Goal: Transaction & Acquisition: Subscribe to service/newsletter

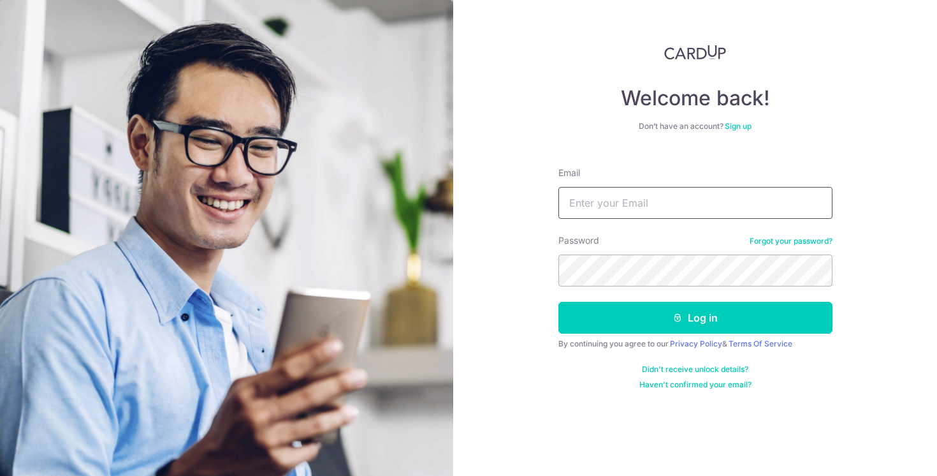
click at [653, 200] on input "Email" at bounding box center [696, 203] width 274 height 32
click at [641, 211] on input "Email" at bounding box center [696, 203] width 274 height 32
type input "[PERSON_NAME][EMAIL_ADDRESS][DOMAIN_NAME]"
click at [559, 302] on button "Log in" at bounding box center [696, 318] width 274 height 32
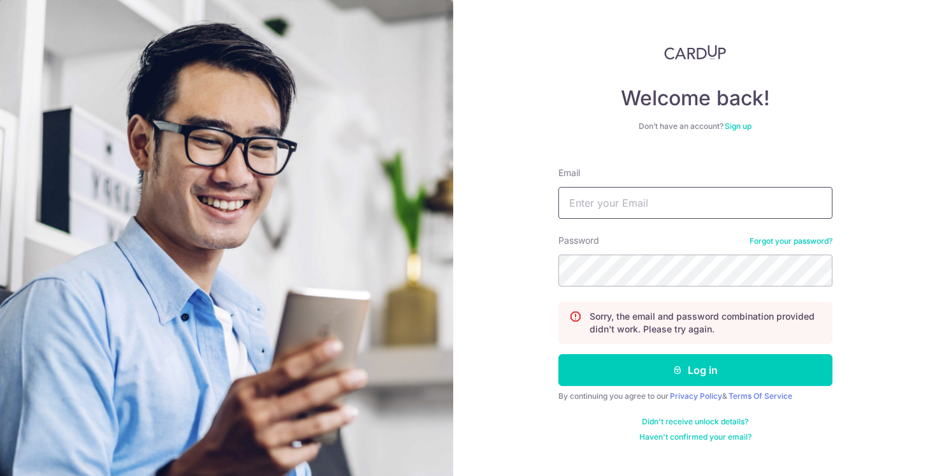
click at [653, 217] on input "Email" at bounding box center [696, 203] width 274 height 32
type input "valerie.thong@hotmail.com"
click at [559, 354] on button "Log in" at bounding box center [696, 370] width 274 height 32
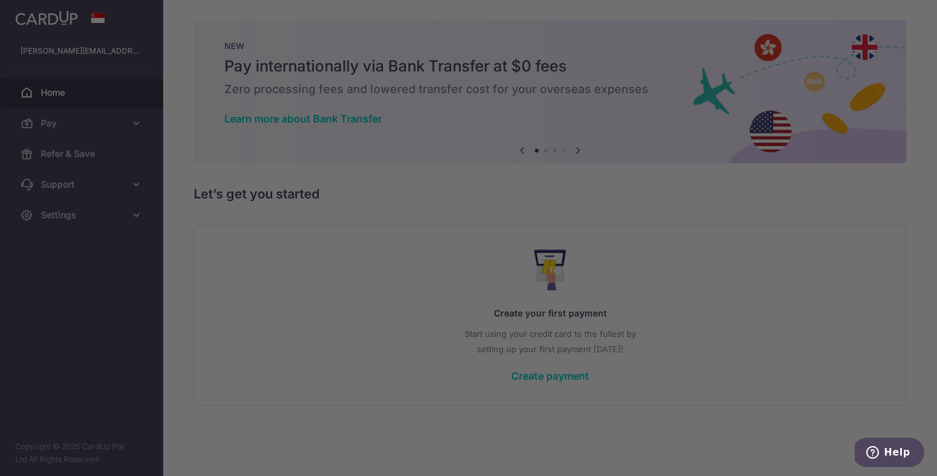
click at [729, 193] on div at bounding box center [473, 240] width 947 height 480
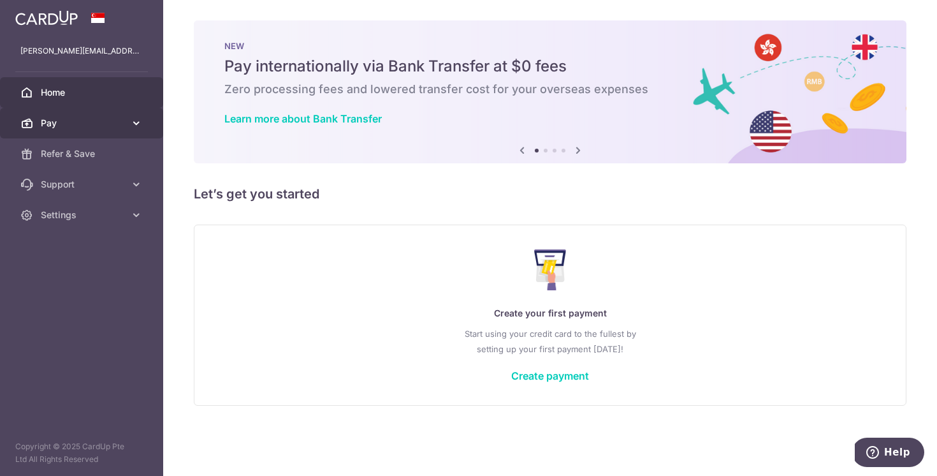
click at [98, 119] on span "Pay" at bounding box center [83, 123] width 84 height 13
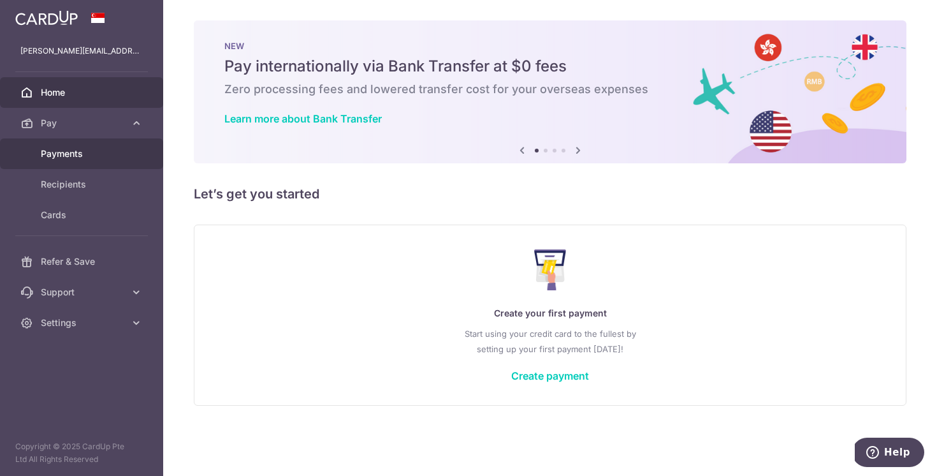
click at [71, 159] on span "Payments" at bounding box center [83, 153] width 84 height 13
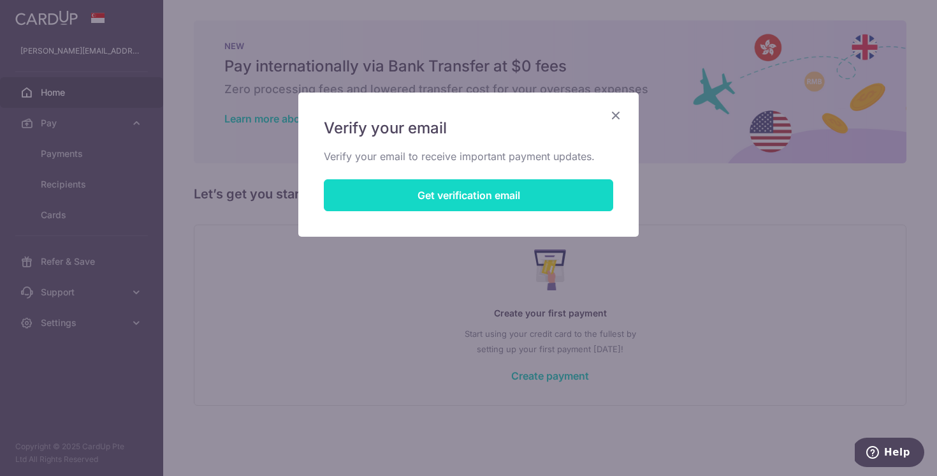
click at [393, 187] on button "Get verification email" at bounding box center [468, 195] width 289 height 32
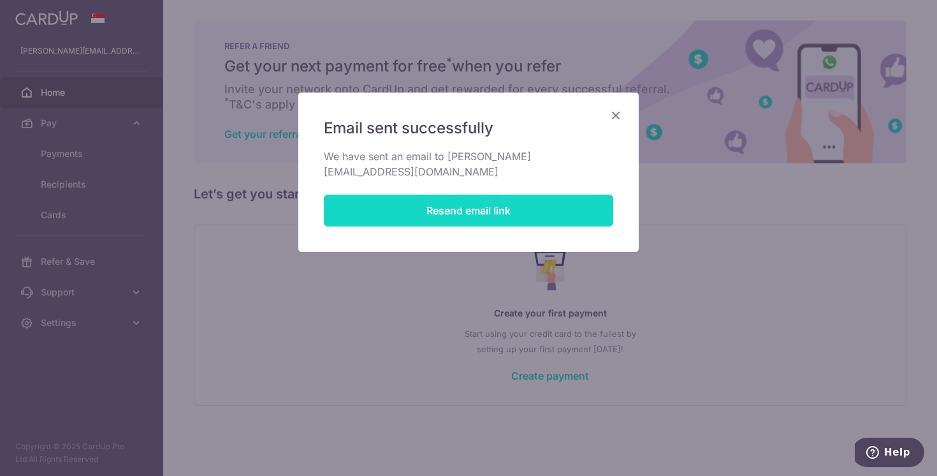
click at [515, 200] on button "Resend email link" at bounding box center [468, 210] width 289 height 32
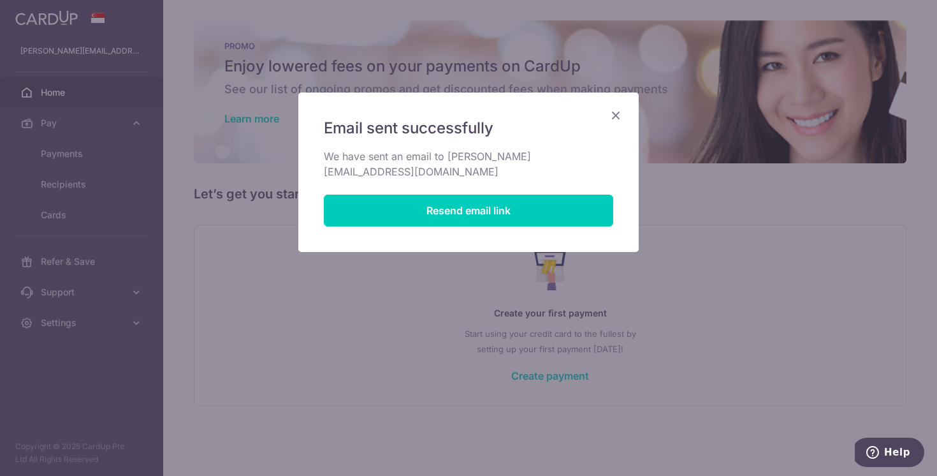
click at [619, 113] on icon "Close" at bounding box center [615, 115] width 15 height 16
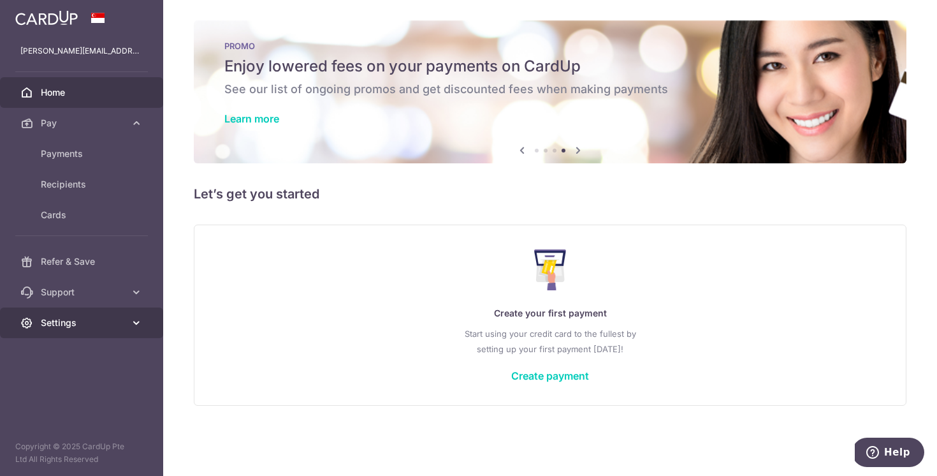
click at [69, 317] on span "Settings" at bounding box center [83, 322] width 84 height 13
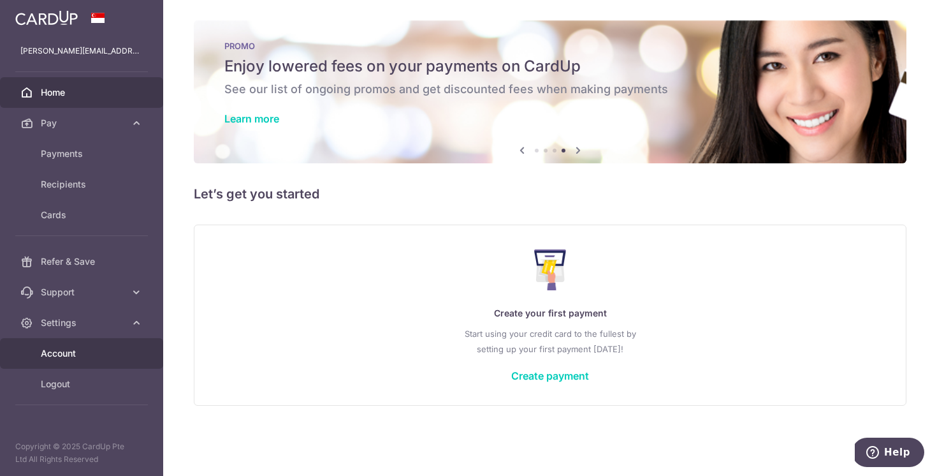
click at [78, 346] on link "Account" at bounding box center [81, 353] width 163 height 31
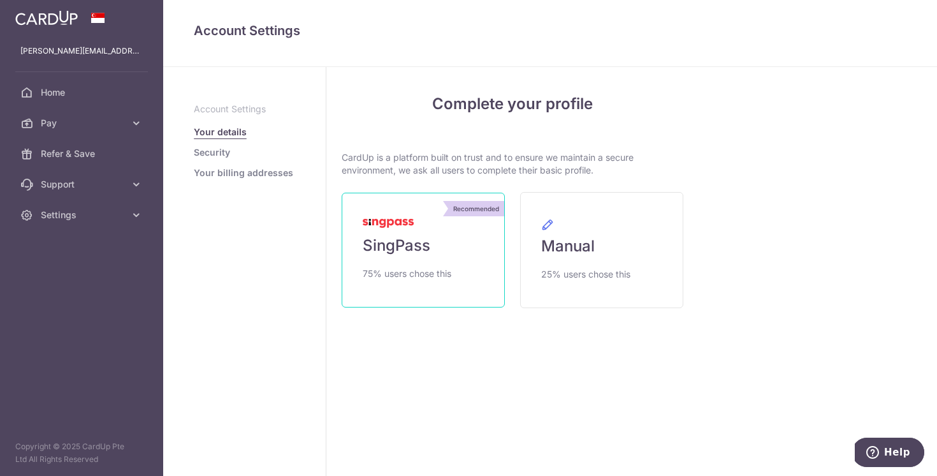
click at [413, 239] on span "SingPass" at bounding box center [397, 245] width 68 height 20
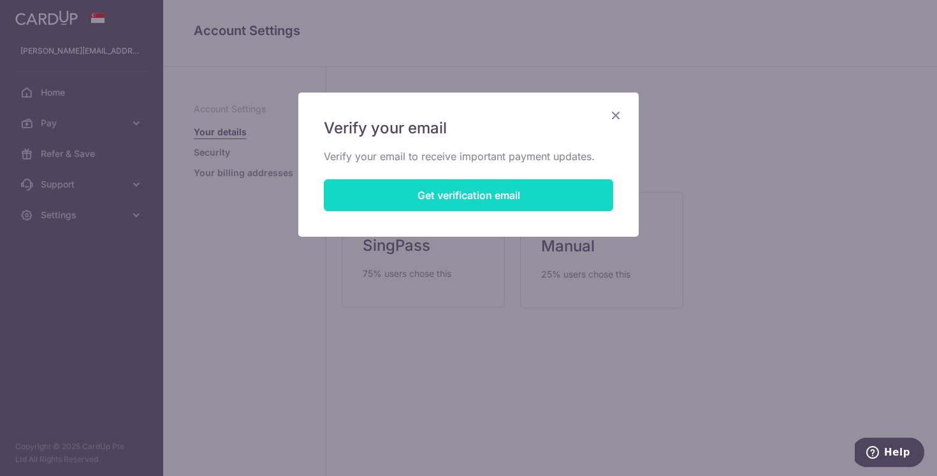
click at [481, 193] on button "Get verification email" at bounding box center [468, 195] width 289 height 32
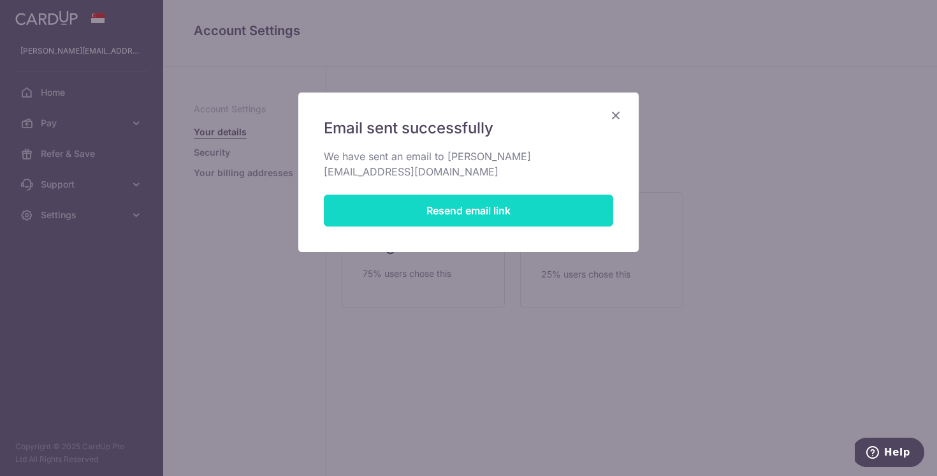
click at [506, 194] on button "Resend email link" at bounding box center [468, 210] width 289 height 32
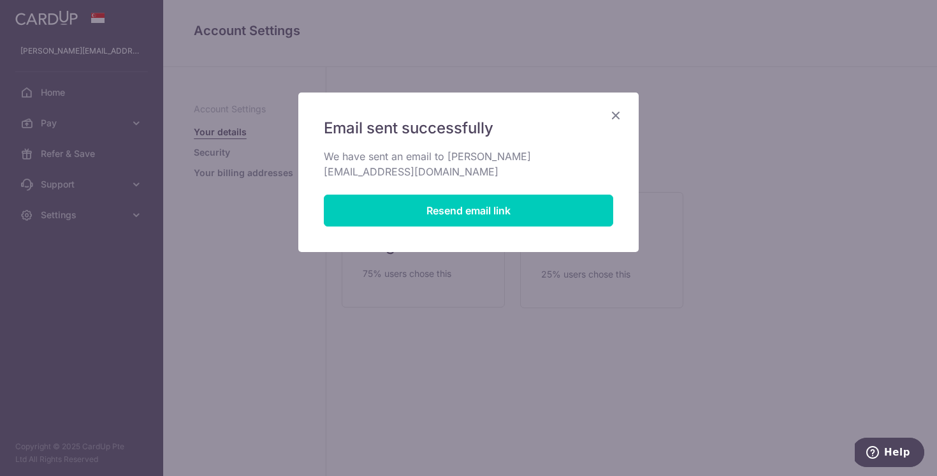
click at [615, 115] on icon "Close" at bounding box center [615, 115] width 15 height 16
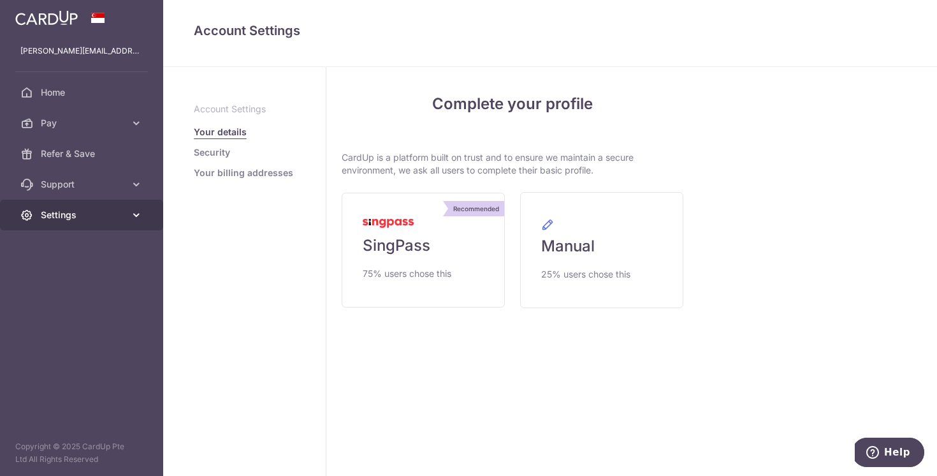
click at [108, 210] on span "Settings" at bounding box center [83, 214] width 84 height 13
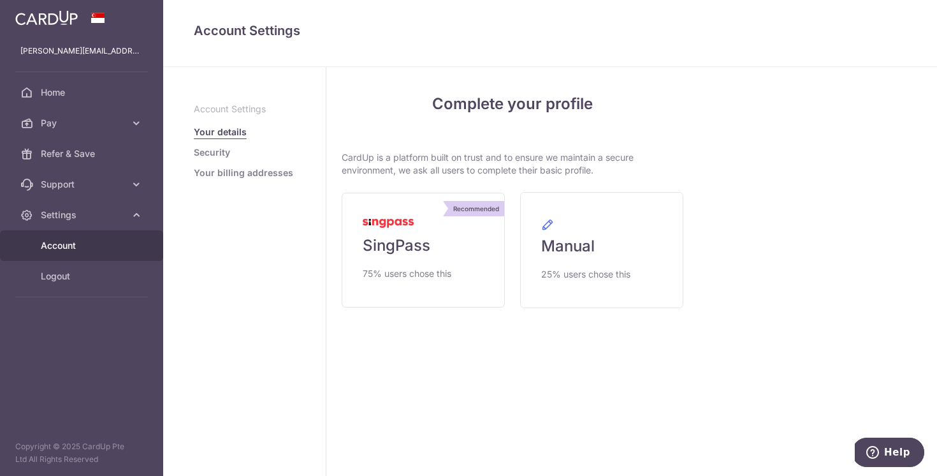
click at [237, 112] on p "Account Settings" at bounding box center [244, 109] width 101 height 13
click at [74, 94] on span "Home" at bounding box center [83, 92] width 84 height 13
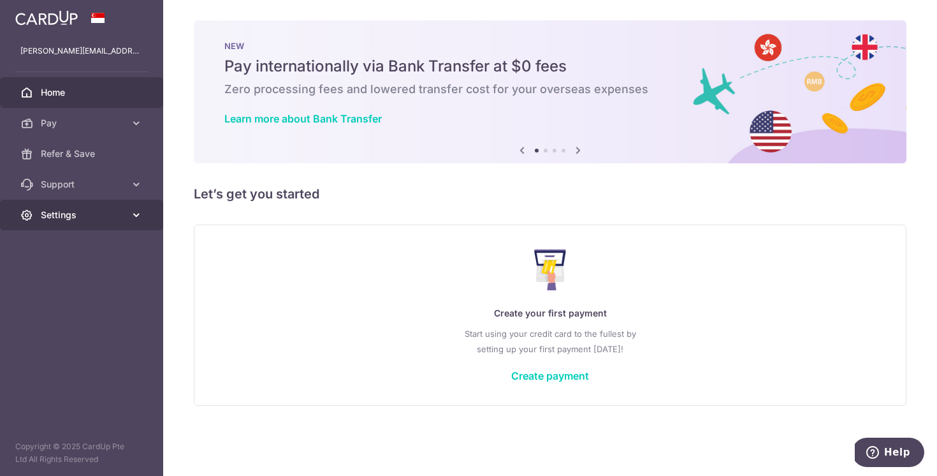
click at [117, 213] on span "Settings" at bounding box center [83, 214] width 84 height 13
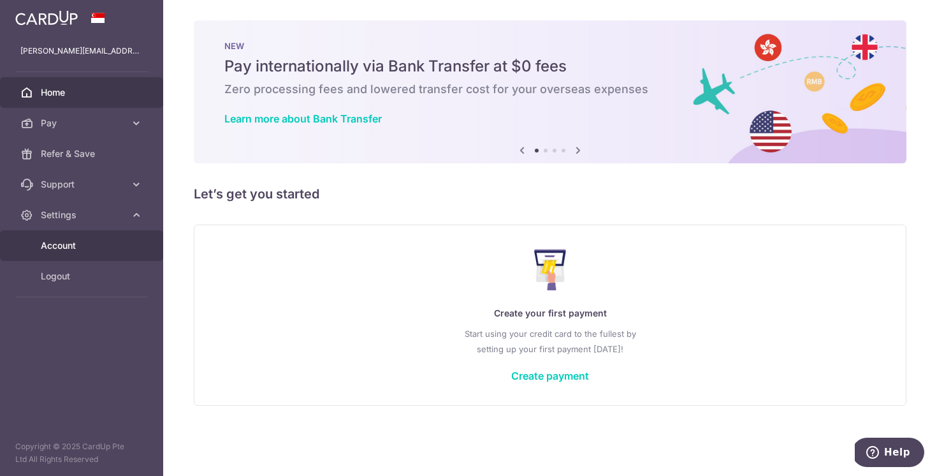
click at [55, 258] on link "Account" at bounding box center [81, 245] width 163 height 31
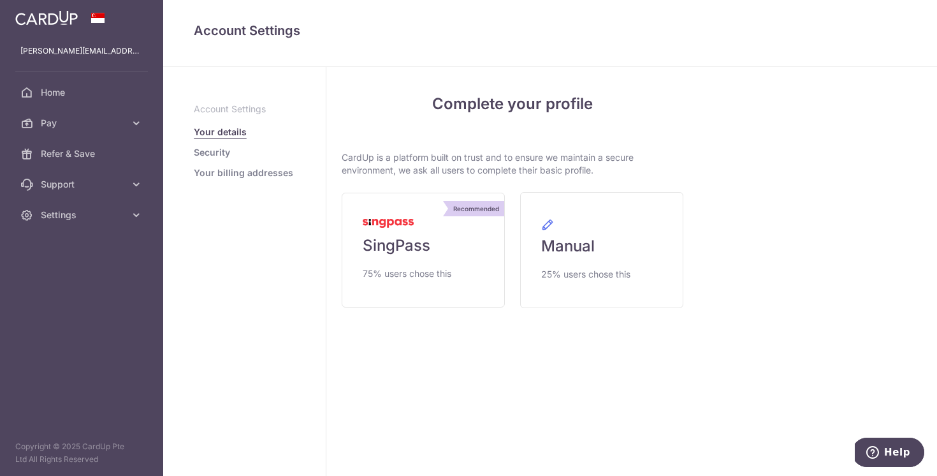
click at [215, 151] on link "Security" at bounding box center [212, 152] width 36 height 13
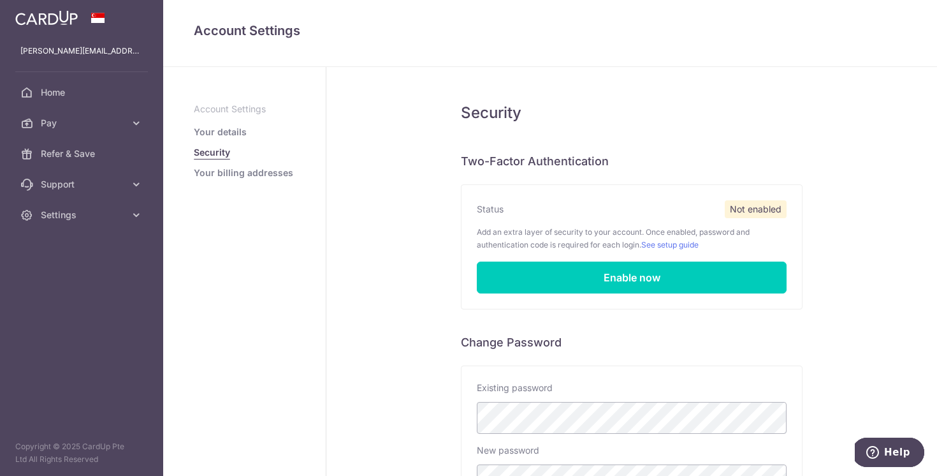
click at [222, 175] on link "Your billing addresses" at bounding box center [243, 172] width 99 height 13
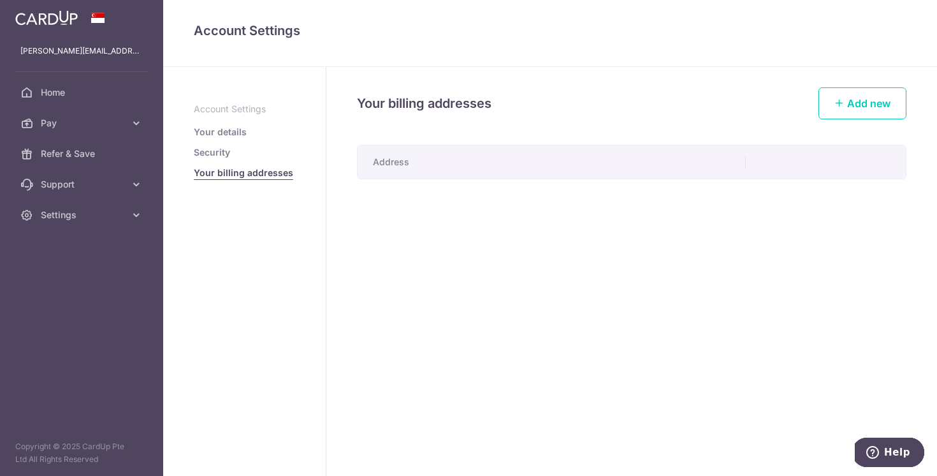
click at [211, 105] on p "Account Settings" at bounding box center [244, 109] width 101 height 13
click at [213, 133] on link "Your details" at bounding box center [220, 132] width 53 height 13
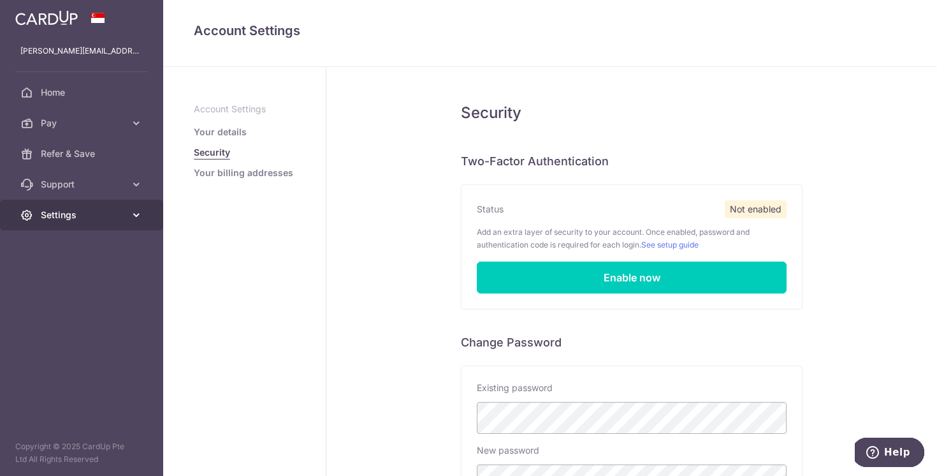
click at [45, 215] on span "Settings" at bounding box center [83, 214] width 84 height 13
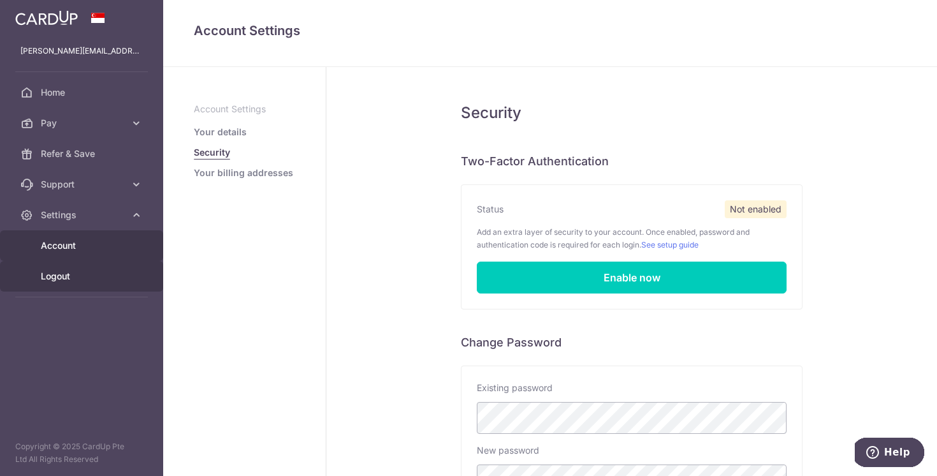
click at [51, 282] on span "Logout" at bounding box center [83, 276] width 84 height 13
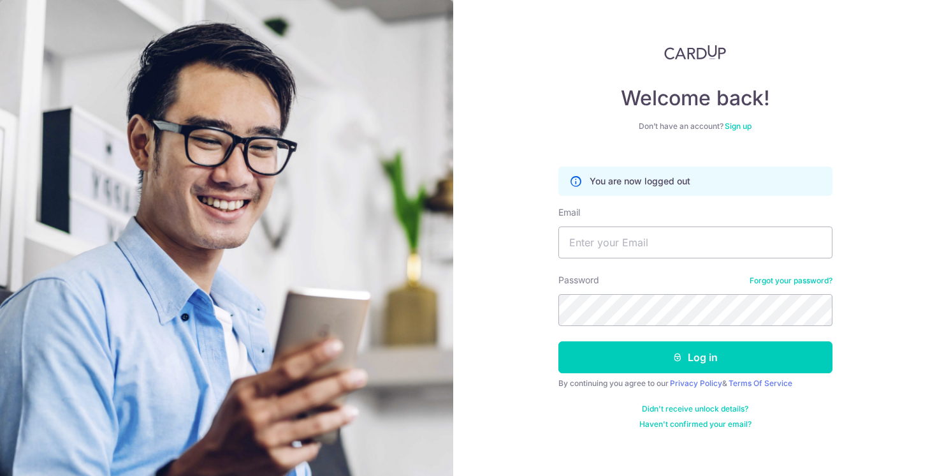
click at [734, 124] on link "Sign up" at bounding box center [738, 126] width 27 height 10
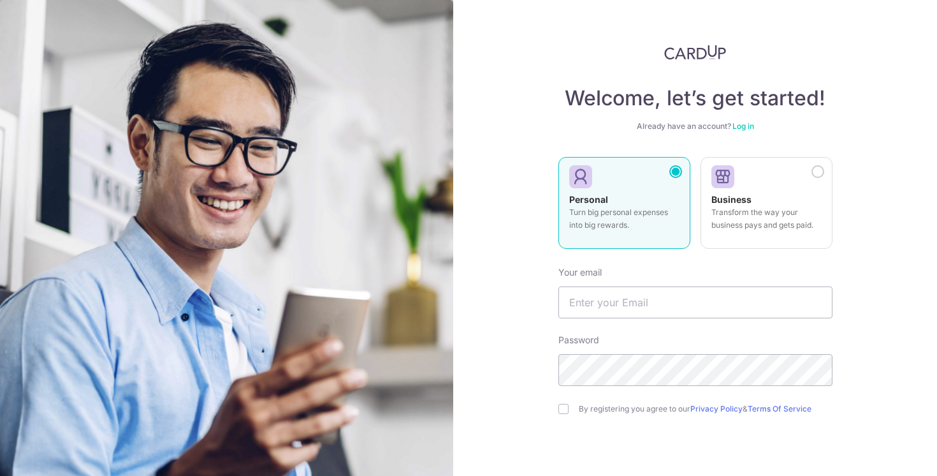
click at [598, 226] on p "Turn big personal expenses into big rewards." at bounding box center [624, 219] width 110 height 26
click at [622, 296] on input "text" at bounding box center [696, 302] width 274 height 32
type input "ゔ"
type input "[PERSON_NAME][EMAIL_ADDRESS][DOMAIN_NAME]"
click at [562, 409] on input "checkbox" at bounding box center [564, 409] width 10 height 10
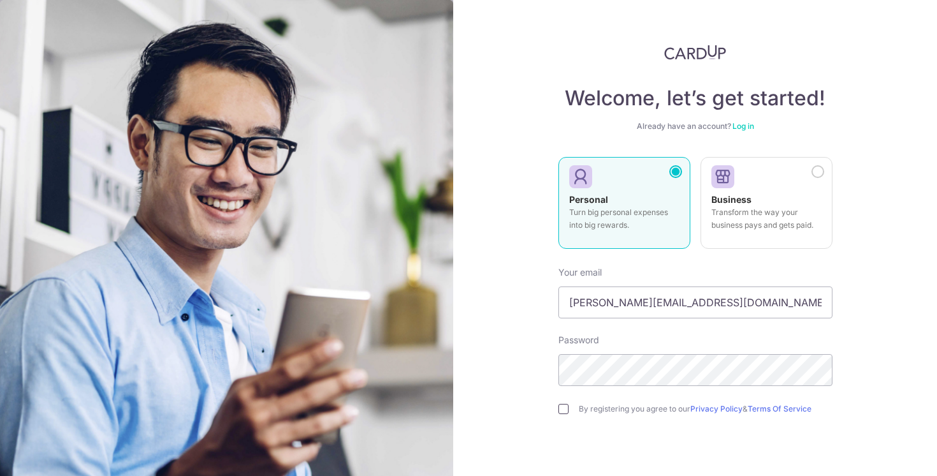
checkbox input "true"
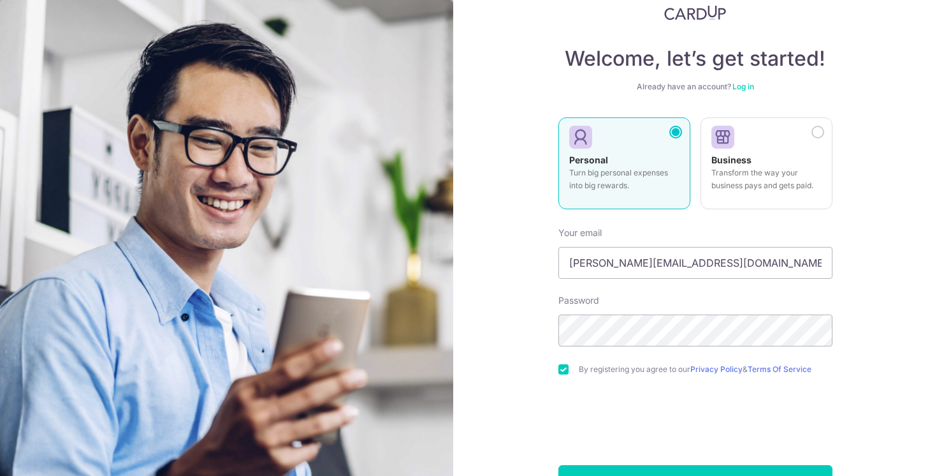
scroll to position [81, 0]
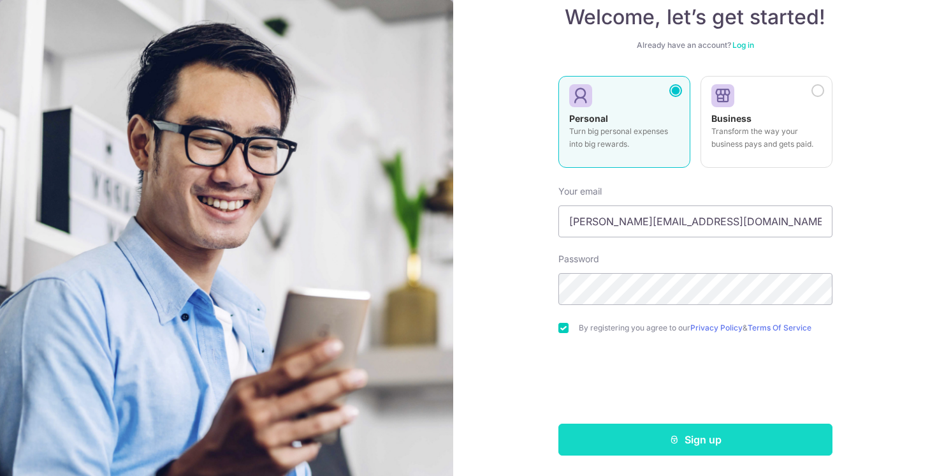
click at [650, 435] on button "Sign up" at bounding box center [696, 439] width 274 height 32
